Goal: Task Accomplishment & Management: Manage account settings

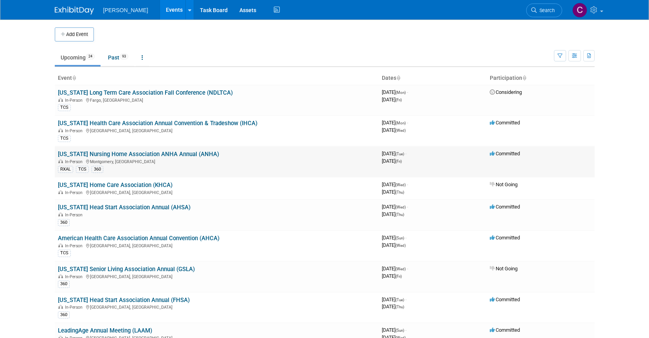
click at [146, 155] on link "[US_STATE] Nursing Home Association ANHA Annual (ANHA)" at bounding box center [138, 154] width 161 height 7
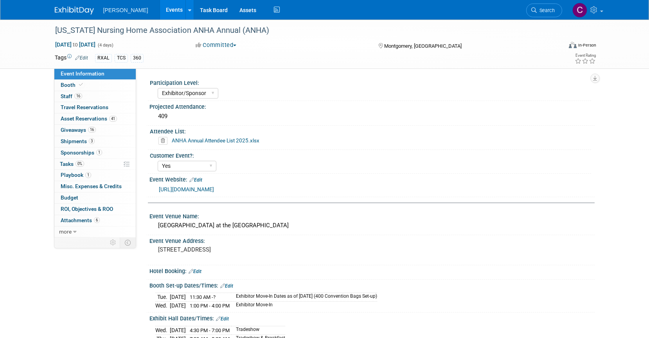
select select "Exhibitor/Sponsor"
select select "Yes"
click at [76, 117] on span "Asset Reservations 41" at bounding box center [89, 118] width 56 height 6
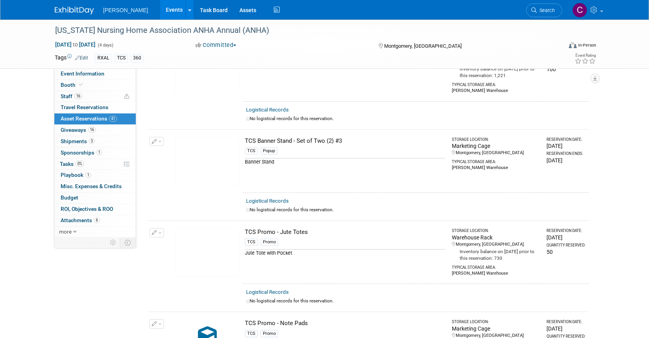
scroll to position [2916, 0]
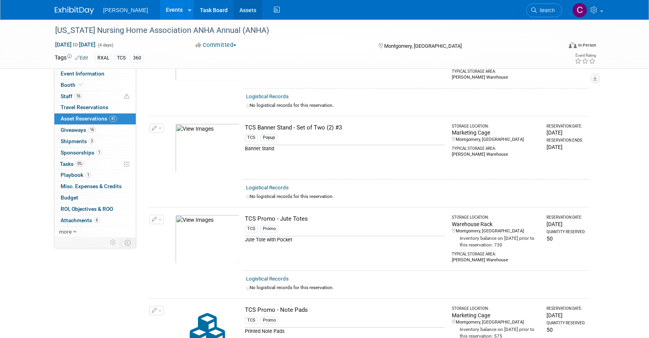
click at [234, 10] on link "Assets" at bounding box center [248, 10] width 29 height 20
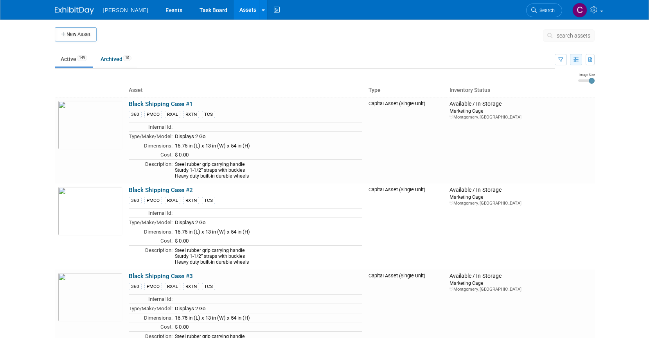
click at [577, 58] on icon "button" at bounding box center [576, 60] width 5 height 5
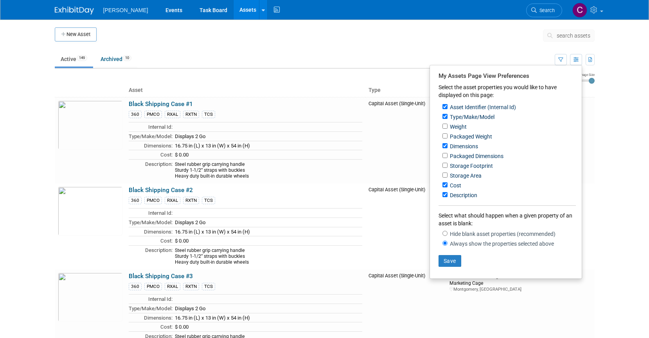
click at [605, 130] on body "Turenne Events Task Board Assets New Asset Search Assets Bulk Upload Assets Sto…" at bounding box center [324, 169] width 649 height 338
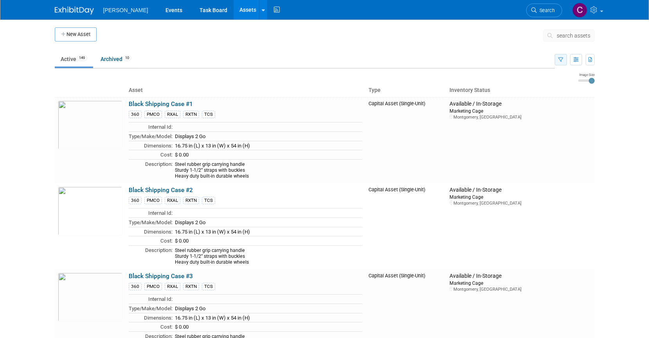
click at [559, 58] on icon "button" at bounding box center [561, 60] width 5 height 5
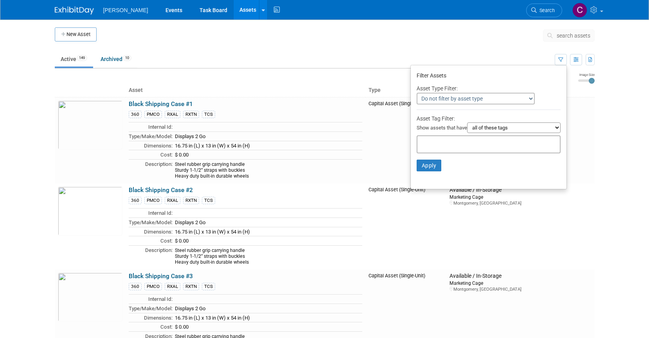
click at [486, 97] on select "Do not filter by asset type Only show Single-Unit Capital Assets Only show Coll…" at bounding box center [476, 99] width 118 height 12
select select "2"
click at [417, 93] on select "Do not filter by asset type Only show Single-Unit Capital Assets Only show Coll…" at bounding box center [476, 99] width 118 height 12
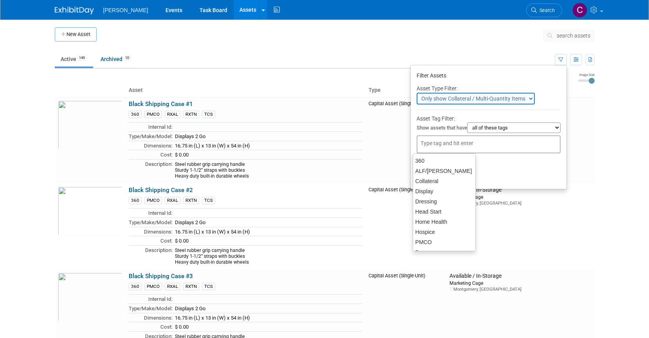
click at [472, 144] on input "text" at bounding box center [452, 143] width 63 height 8
click at [442, 240] on div "TCS" at bounding box center [444, 243] width 63 height 11
type input "TCS"
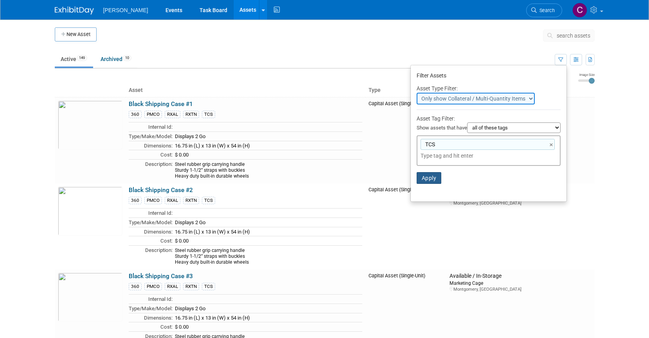
click at [427, 181] on button "Apply" at bounding box center [429, 178] width 25 height 12
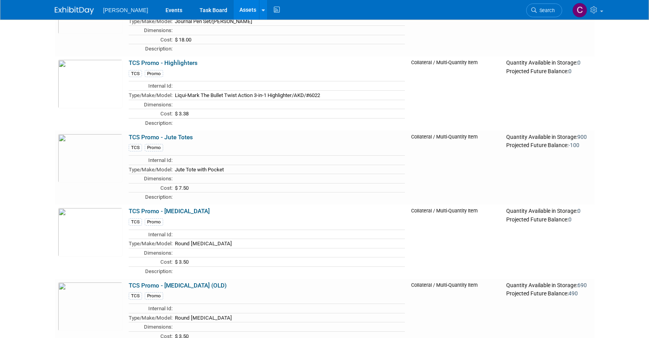
scroll to position [872, 0]
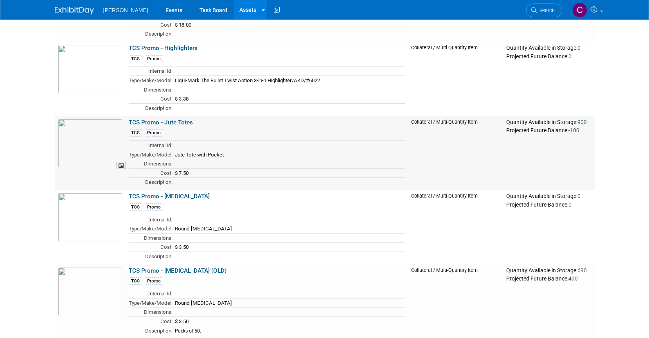
click at [91, 152] on img at bounding box center [90, 143] width 65 height 49
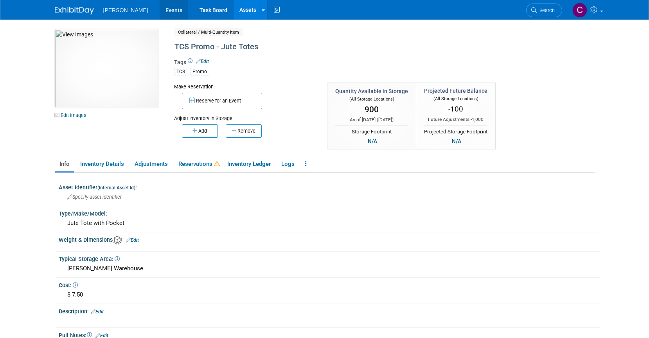
click at [160, 9] on link "Events" at bounding box center [174, 10] width 29 height 20
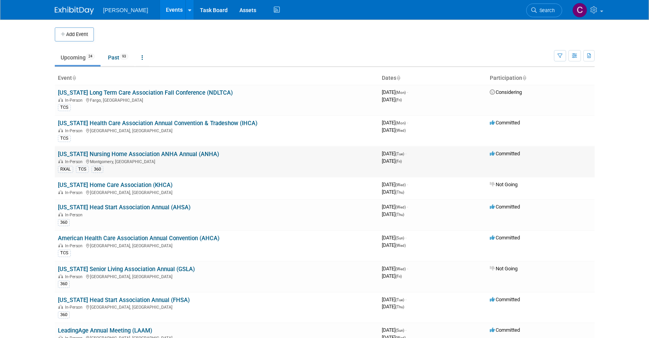
click at [92, 162] on div "In-Person Montgomery, AL" at bounding box center [217, 161] width 318 height 6
click at [111, 156] on link "[US_STATE] Nursing Home Association ANHA Annual (ANHA)" at bounding box center [138, 154] width 161 height 7
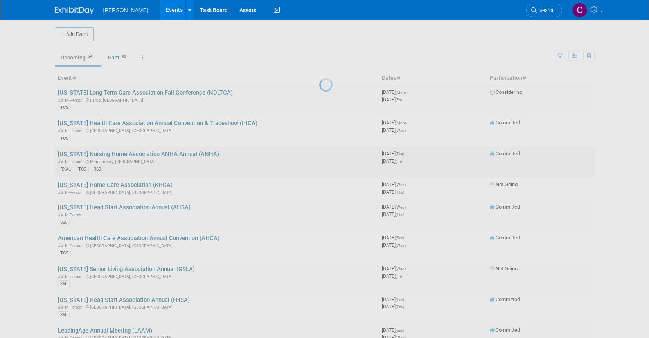
click at [319, 156] on div at bounding box center [324, 169] width 11 height 338
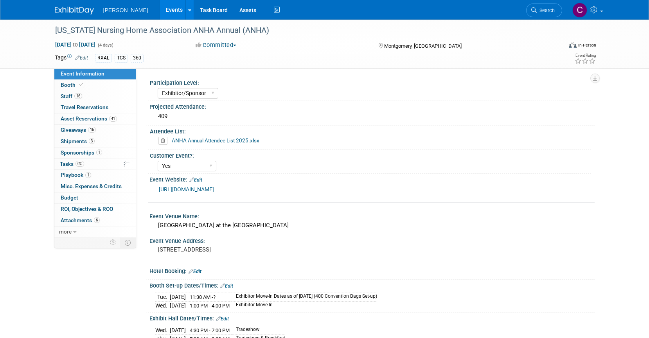
select select "Exhibitor/Sponsor"
select select "Yes"
click at [72, 129] on span "Giveaways 16" at bounding box center [78, 130] width 35 height 6
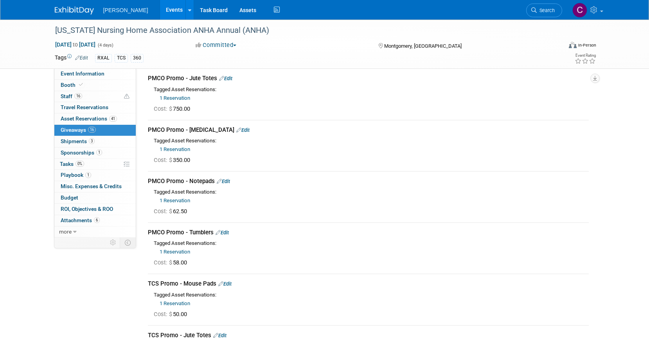
scroll to position [80, 0]
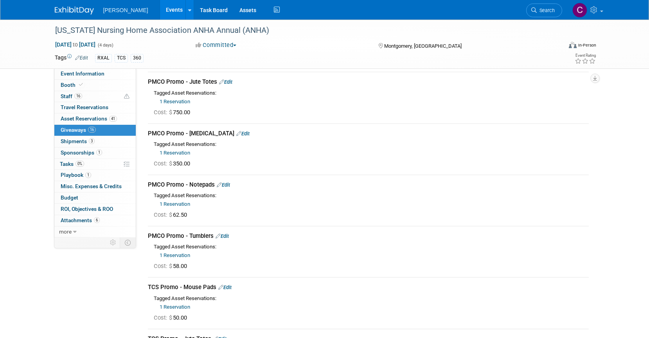
click at [204, 83] on div "PMCO Promo - Jute Totes Edit" at bounding box center [368, 82] width 441 height 8
click at [182, 102] on link "1 Reservation" at bounding box center [175, 102] width 31 height 6
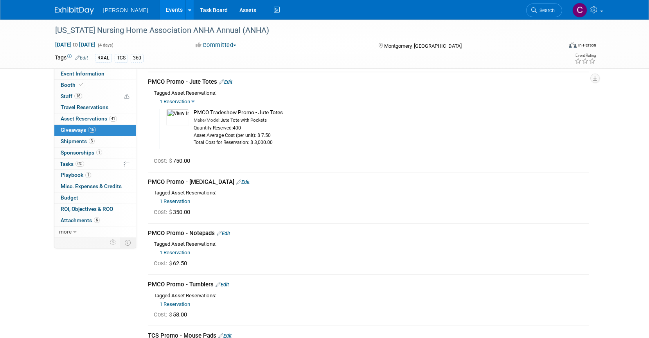
scroll to position [0, 0]
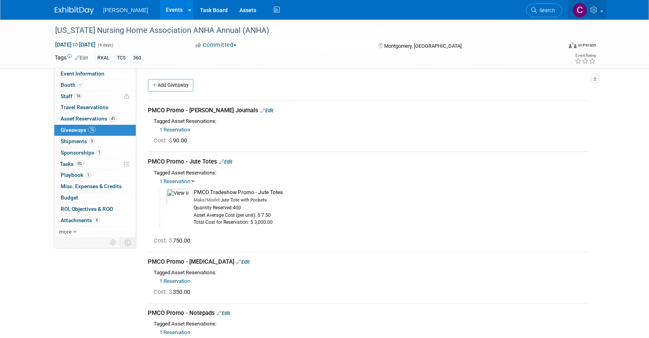
click at [596, 9] on icon at bounding box center [595, 9] width 9 height 7
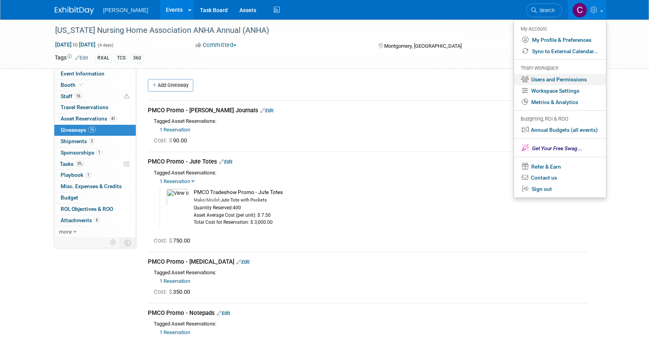
click at [570, 77] on link "Users and Permissions" at bounding box center [560, 79] width 92 height 11
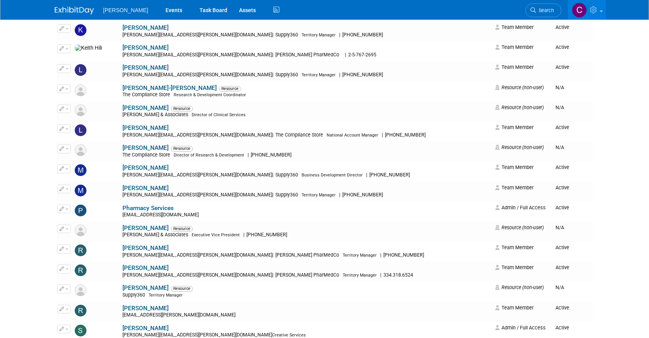
scroll to position [616, 0]
